Goal: Task Accomplishment & Management: Use online tool/utility

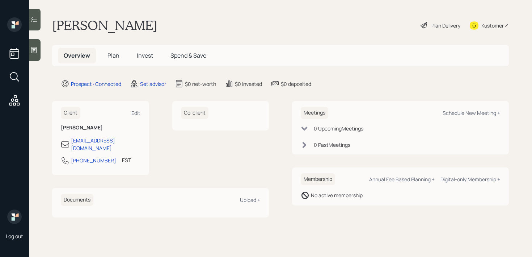
click at [33, 58] on div at bounding box center [35, 50] width 12 height 22
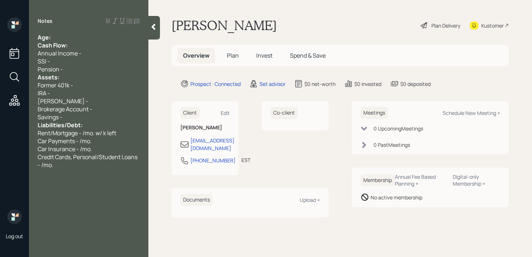
click at [90, 37] on div "Age:" at bounding box center [89, 37] width 102 height 8
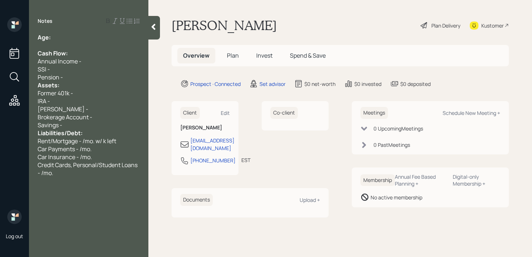
click at [78, 80] on div "Pension -" at bounding box center [89, 77] width 102 height 8
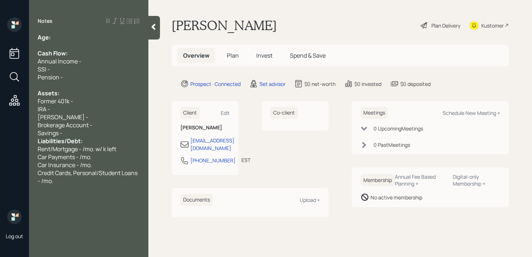
click at [85, 132] on div "Savings -" at bounding box center [89, 133] width 102 height 8
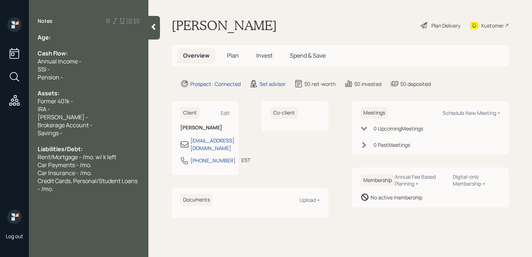
click at [89, 41] on div at bounding box center [89, 45] width 102 height 8
click at [91, 37] on div "Age:" at bounding box center [89, 37] width 102 height 8
click at [105, 125] on div "Brokerage Account -" at bounding box center [89, 125] width 102 height 8
click at [99, 187] on div "Credit Cards, Personal/Student Loans - /mo." at bounding box center [89, 185] width 102 height 16
click at [85, 36] on div "Age:" at bounding box center [89, 37] width 102 height 8
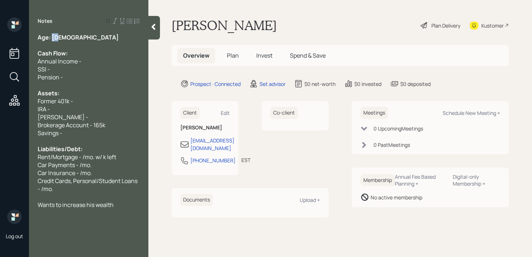
drag, startPoint x: 61, startPoint y: 41, endPoint x: 52, endPoint y: 41, distance: 8.3
click at [52, 41] on div "Age: [DEMOGRAPHIC_DATA]" at bounding box center [89, 37] width 102 height 8
